Goal: Task Accomplishment & Management: Use online tool/utility

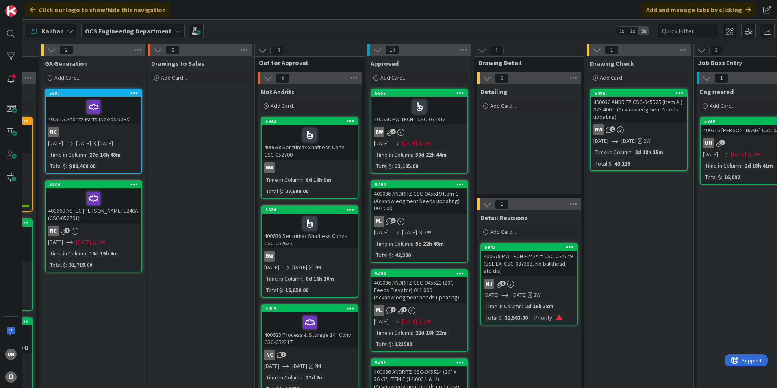
scroll to position [0, 708]
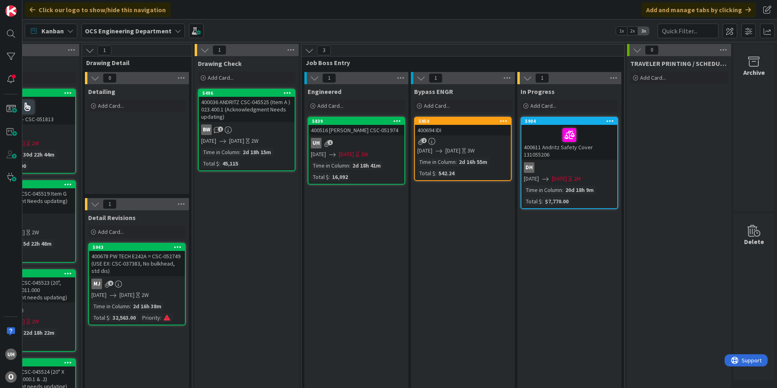
click at [457, 135] on div "5950 400694 IDI 2 10/10/2025 10/31/2025 3W Time in Column : 2d 16h 55m Total $ …" at bounding box center [463, 149] width 98 height 64
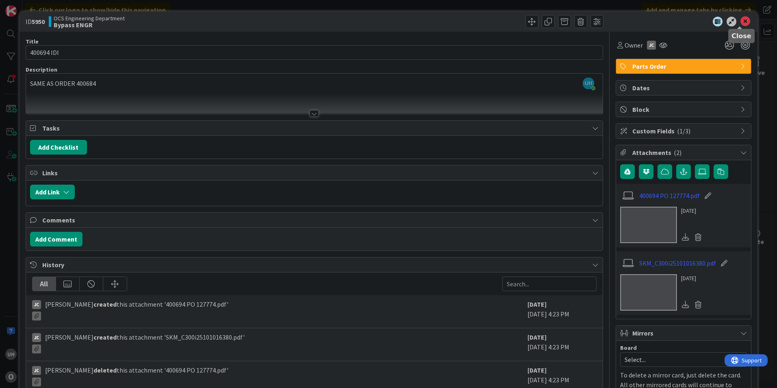
click at [741, 22] on icon at bounding box center [746, 22] width 10 height 10
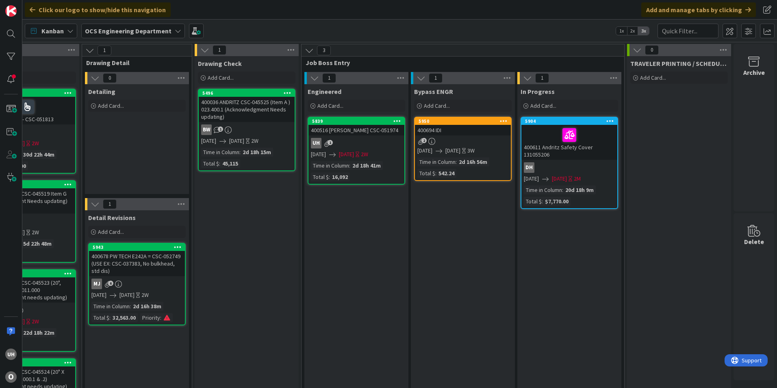
click at [442, 135] on div "400694 IDI" at bounding box center [463, 130] width 96 height 11
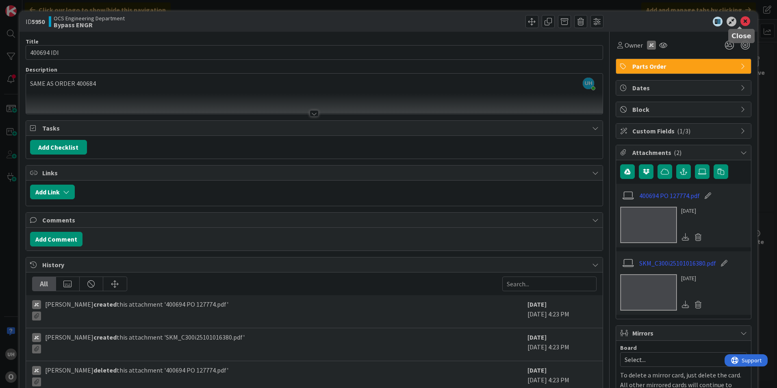
click at [741, 19] on icon at bounding box center [746, 22] width 10 height 10
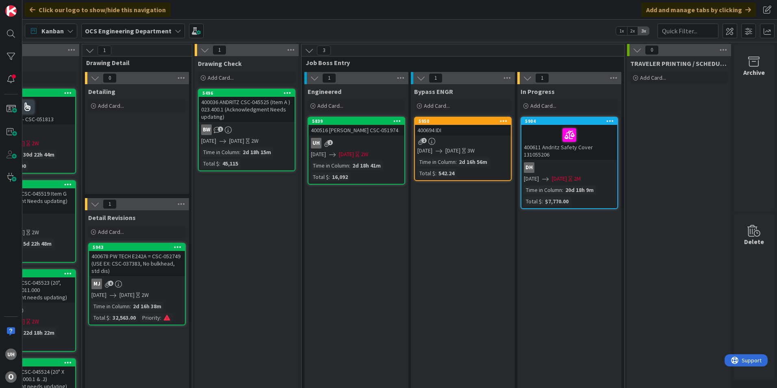
drag, startPoint x: 405, startPoint y: 85, endPoint x: 501, endPoint y: 36, distance: 108.2
click at [501, 36] on div "Kanban OCS Engineering Department 1x 2x 3x" at bounding box center [399, 31] width 755 height 22
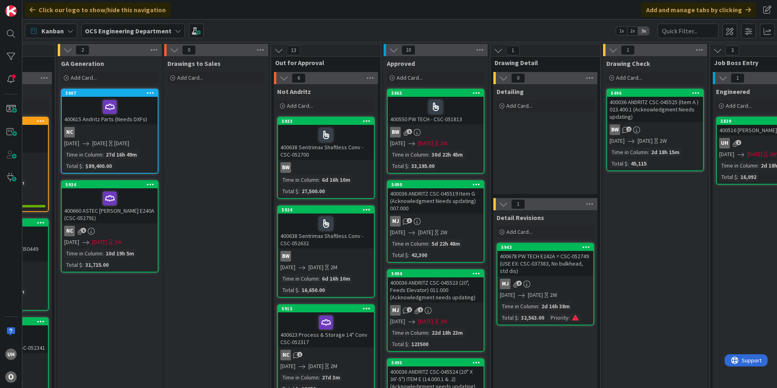
scroll to position [0, 708]
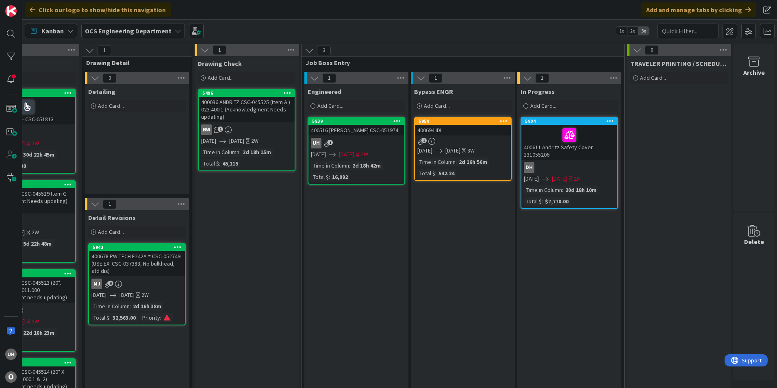
click at [453, 134] on div "400694 IDI" at bounding box center [463, 130] width 96 height 11
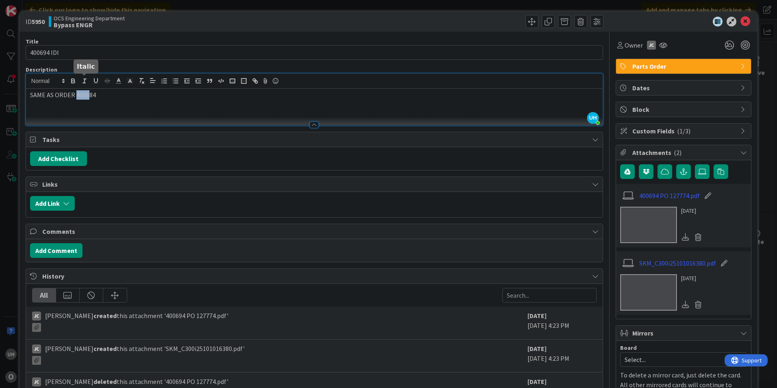
drag, startPoint x: 77, startPoint y: 83, endPoint x: 89, endPoint y: 83, distance: 11.8
click at [89, 83] on div "UH uriel hernandez just joined SAME AS ORDER 400684" at bounding box center [314, 100] width 577 height 52
click at [741, 20] on icon at bounding box center [746, 22] width 10 height 10
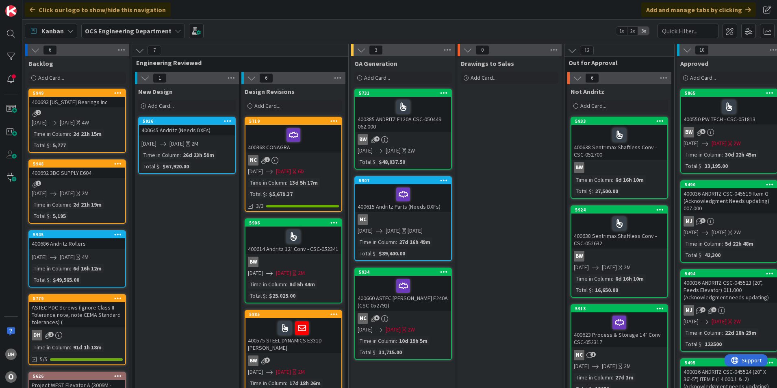
click at [69, 184] on div "1" at bounding box center [77, 184] width 96 height 7
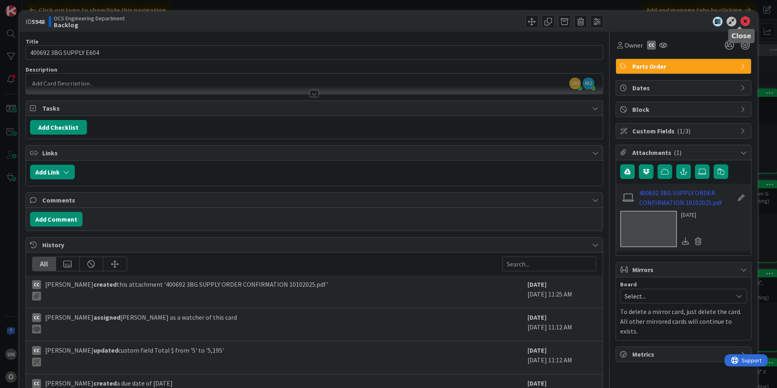
click at [743, 20] on icon at bounding box center [746, 22] width 10 height 10
drag, startPoint x: 115, startPoint y: 165, endPoint x: 738, endPoint y: 21, distance: 639.7
click at [741, 21] on icon at bounding box center [746, 22] width 10 height 10
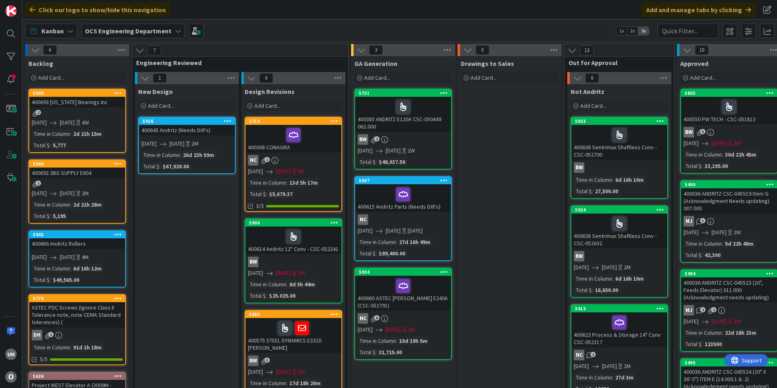
click at [119, 164] on icon at bounding box center [118, 164] width 8 height 6
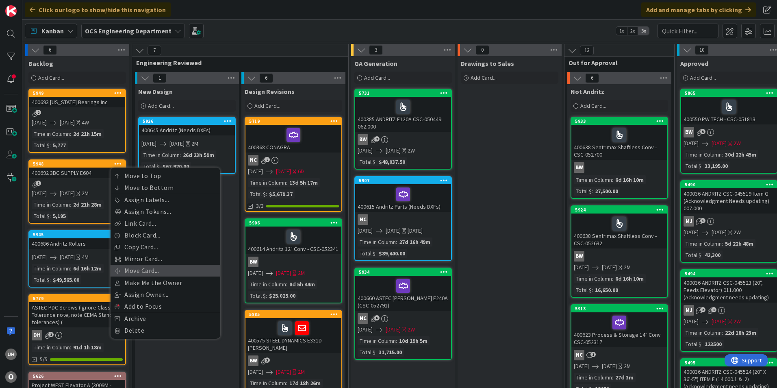
click at [153, 273] on link "Move Card..." at bounding box center [166, 271] width 110 height 12
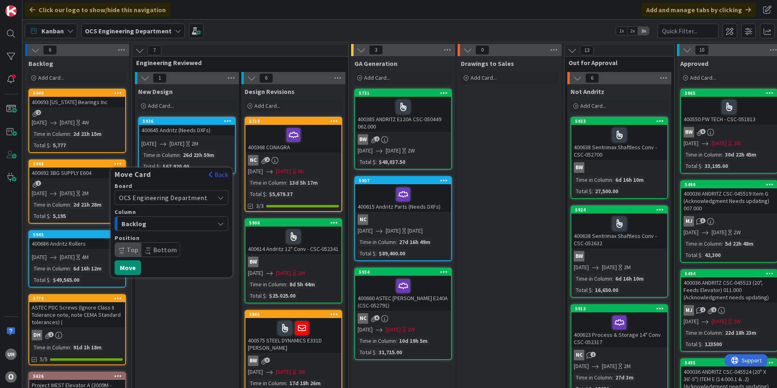
click at [218, 224] on icon "button" at bounding box center [221, 223] width 7 height 7
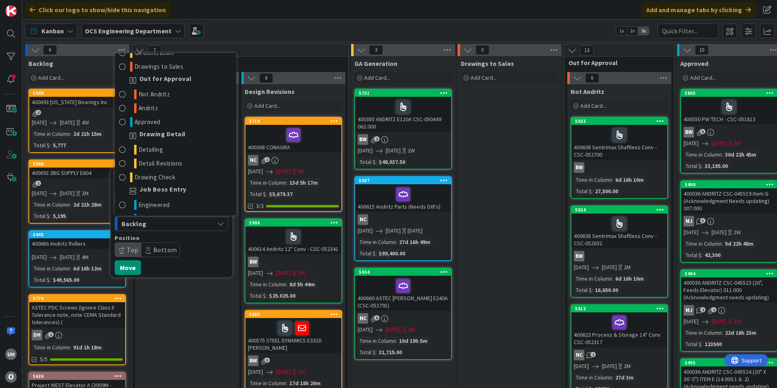
scroll to position [81, 0]
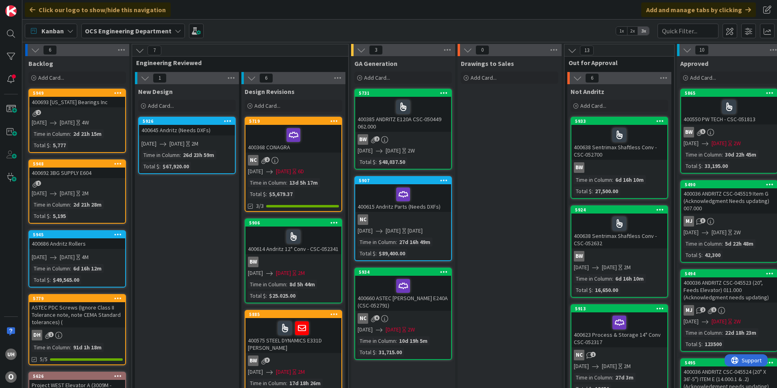
click at [104, 177] on div "400692 3BG SUPPLY E604" at bounding box center [77, 173] width 96 height 11
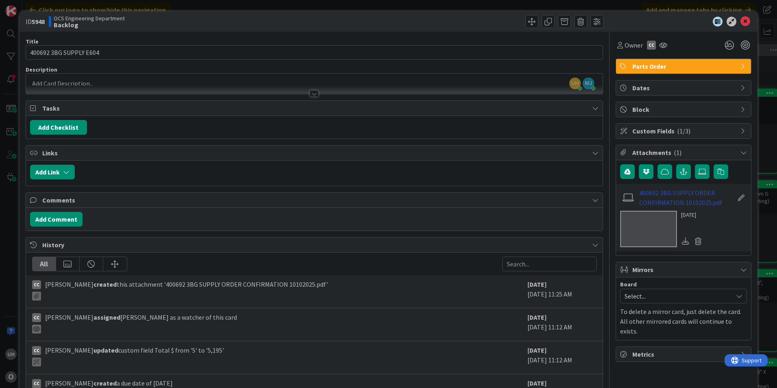
click at [646, 191] on link "400692 3BG SUPPLY ORDER CONFIRMATION 10102025.pdf" at bounding box center [687, 198] width 94 height 20
click at [741, 21] on icon at bounding box center [746, 22] width 10 height 10
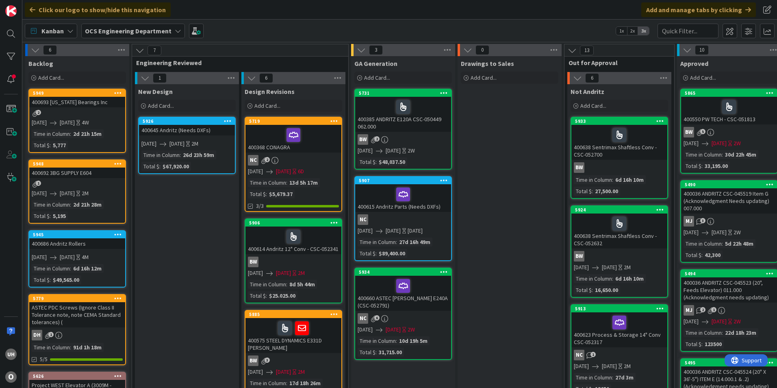
click at [66, 111] on div "2" at bounding box center [77, 113] width 96 height 7
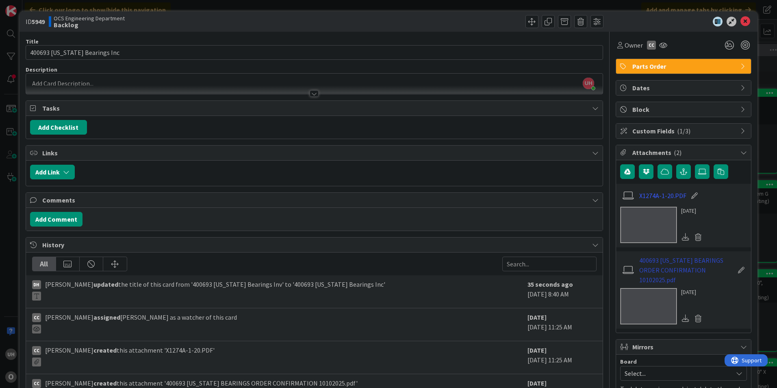
click at [660, 272] on link "400693 ALABAMA BEARINGS ORDER CONFIRMATION 10102025.pdf" at bounding box center [687, 269] width 94 height 29
click at [748, 20] on div "ID 5949 OCS Engineering Department Backlog" at bounding box center [389, 21] width 738 height 20
click at [741, 18] on icon at bounding box center [746, 22] width 10 height 10
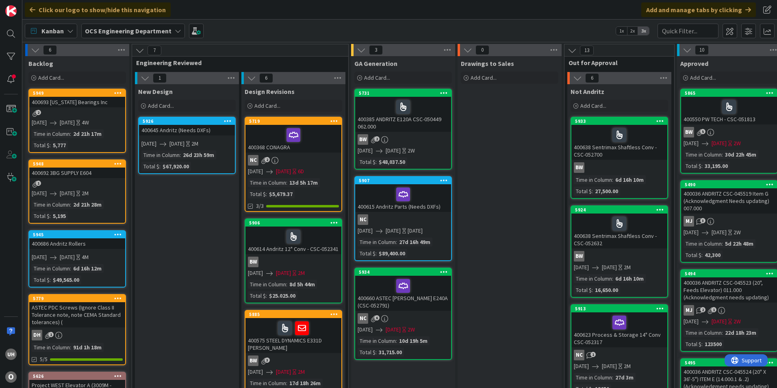
click at [116, 90] on icon at bounding box center [118, 93] width 8 height 6
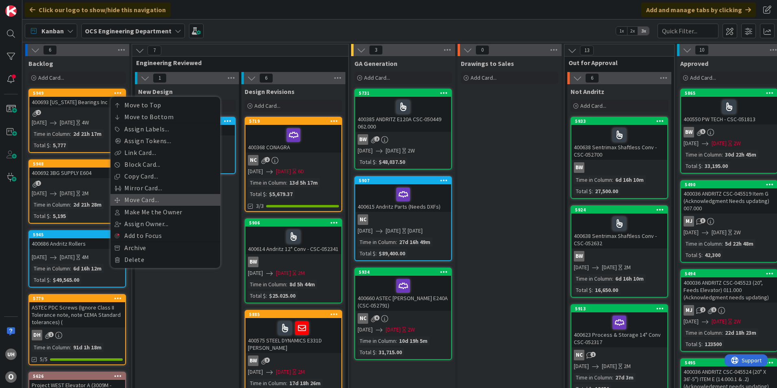
click at [143, 201] on link "Move Card..." at bounding box center [166, 200] width 110 height 12
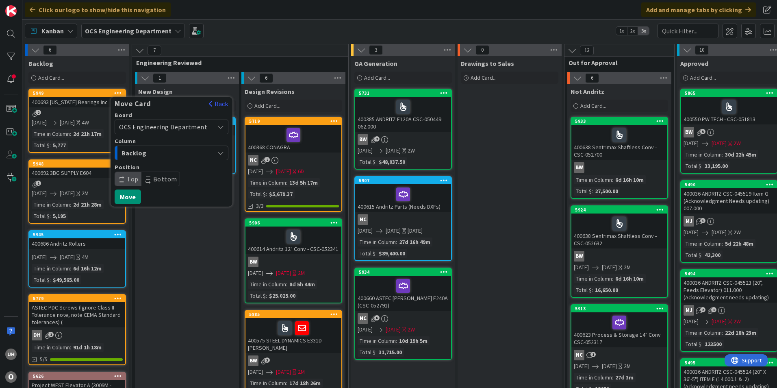
click at [212, 152] on div "Backlog" at bounding box center [167, 152] width 95 height 13
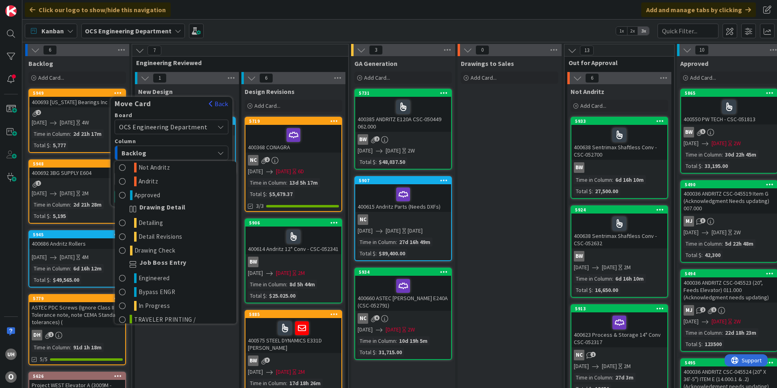
scroll to position [117, 0]
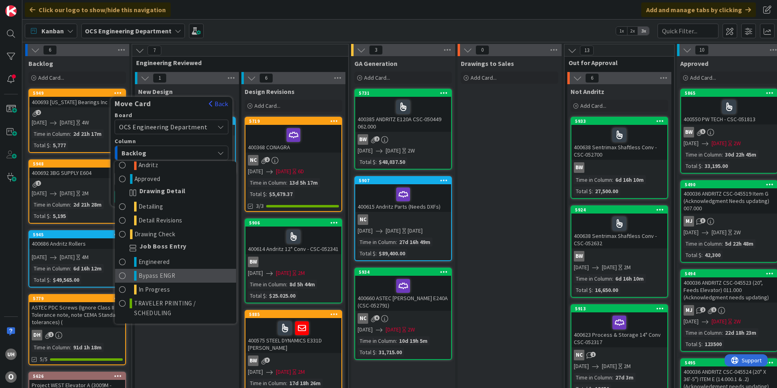
click at [165, 274] on span "Bypass ENGR" at bounding box center [157, 276] width 37 height 10
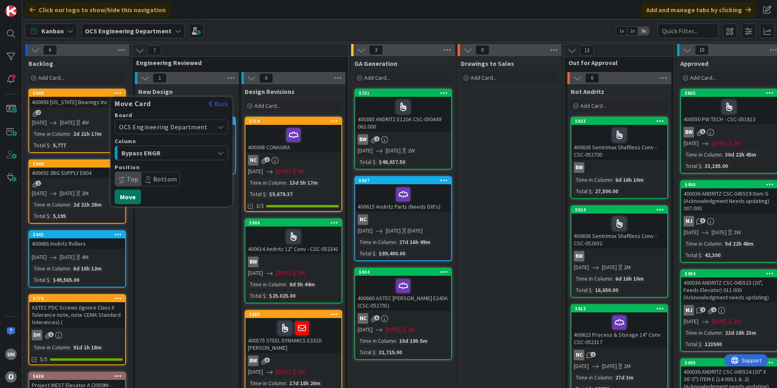
click at [129, 199] on button "Move" at bounding box center [128, 196] width 26 height 15
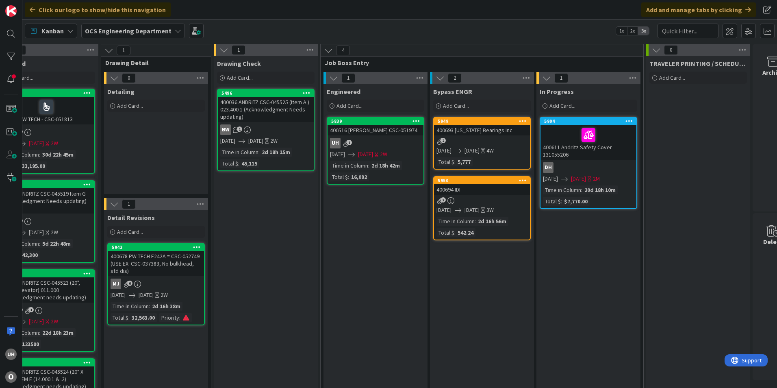
scroll to position [0, 708]
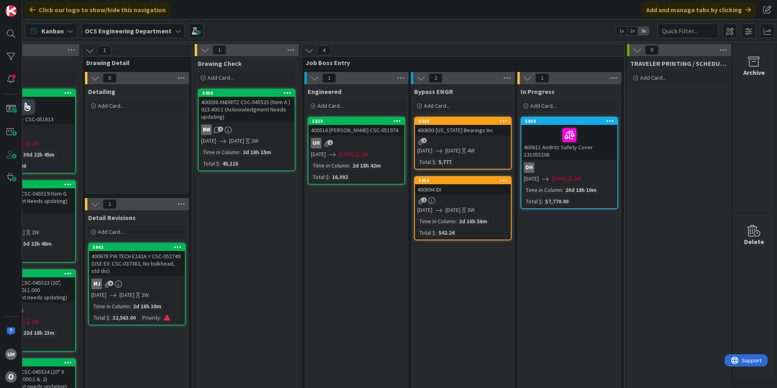
drag, startPoint x: 250, startPoint y: 387, endPoint x: 481, endPoint y: 326, distance: 239.1
